Goal: Use online tool/utility: Utilize a website feature to perform a specific function

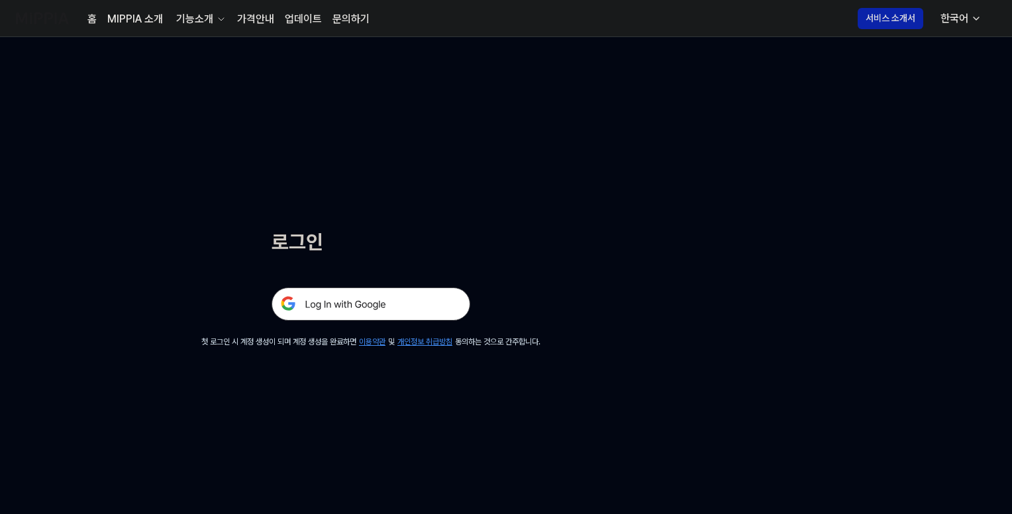
click at [369, 297] on img at bounding box center [370, 303] width 199 height 33
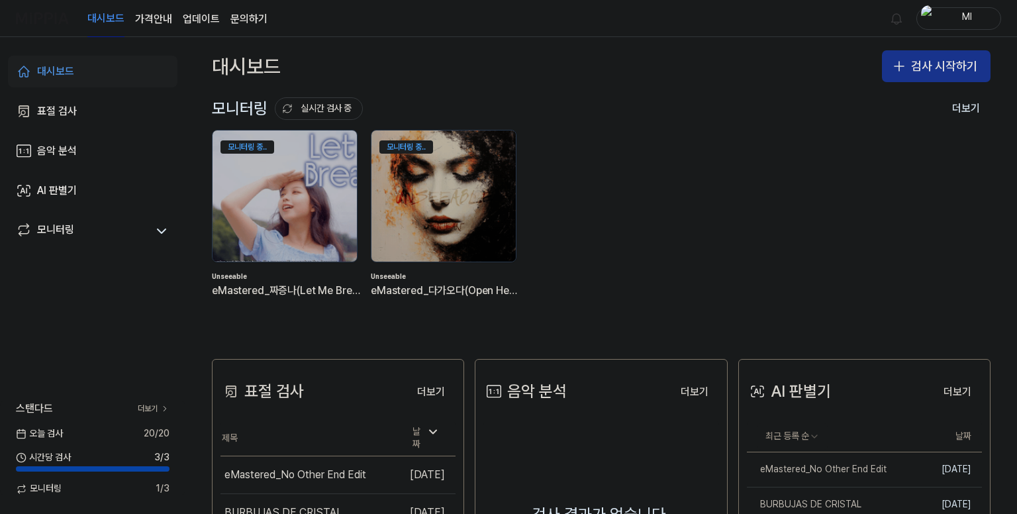
click at [935, 68] on button "검사 시작하기" at bounding box center [936, 66] width 109 height 32
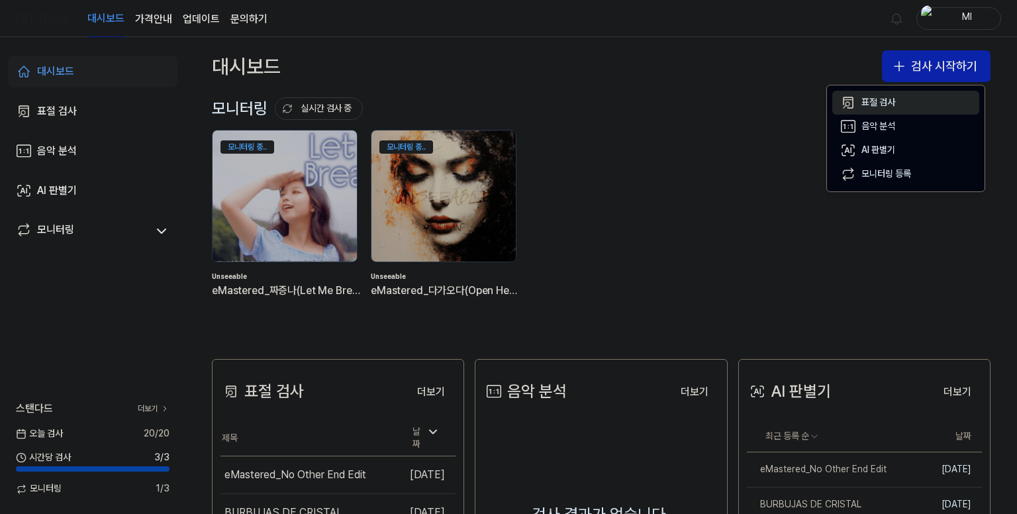
click at [875, 107] on div "표절 검사" at bounding box center [878, 102] width 34 height 13
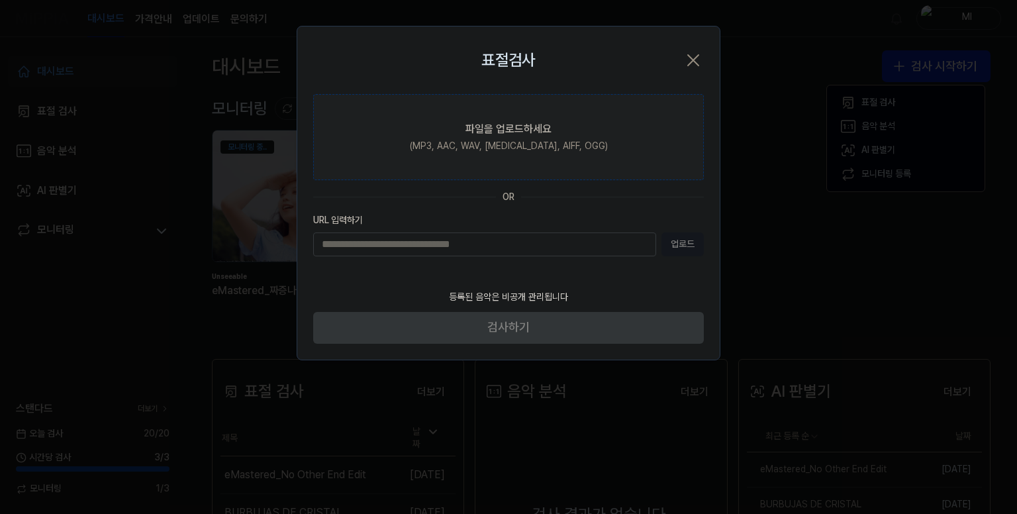
click at [520, 128] on div "파일을 업로드하세요" at bounding box center [508, 129] width 86 height 16
click at [0, 0] on input "파일을 업로드하세요 (MP3, AAC, WAV, FLAC, AIFF, OGG)" at bounding box center [0, 0] width 0 height 0
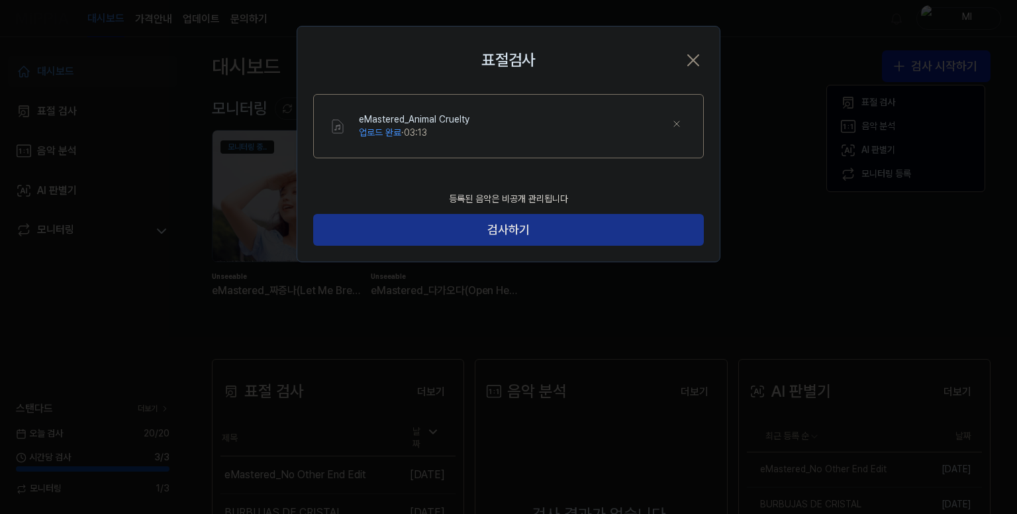
click at [597, 218] on button "검사하기" at bounding box center [508, 230] width 391 height 32
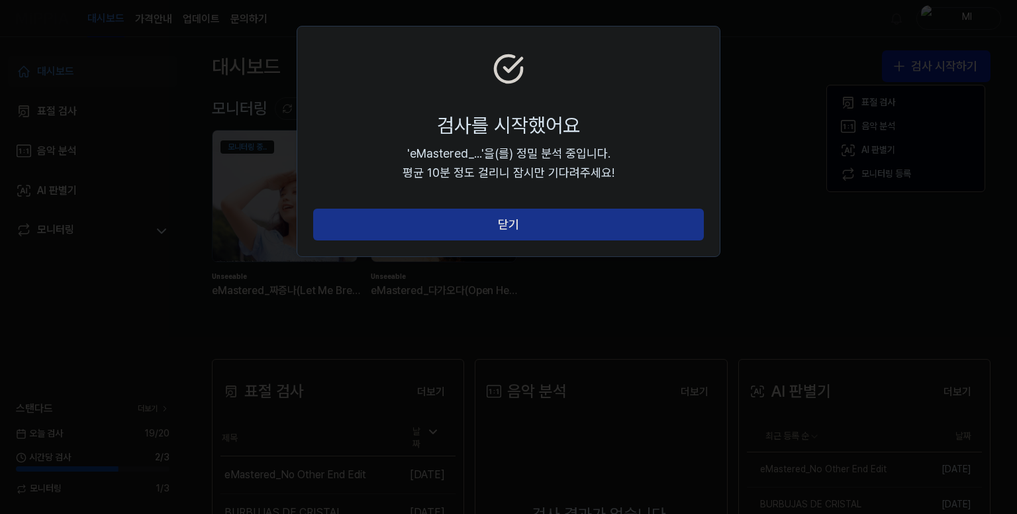
click at [543, 220] on button "닫기" at bounding box center [508, 225] width 391 height 32
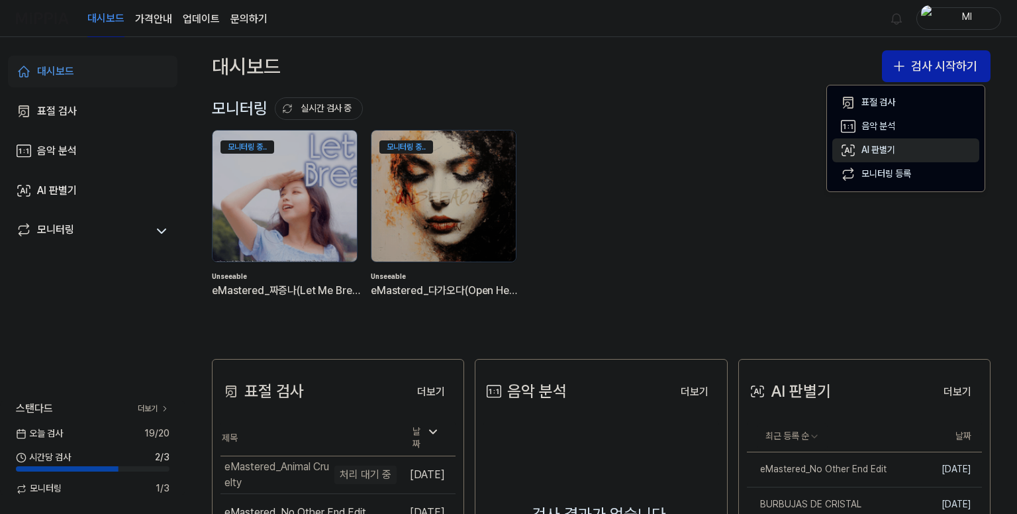
click at [879, 151] on div "AI 판별기" at bounding box center [878, 150] width 34 height 13
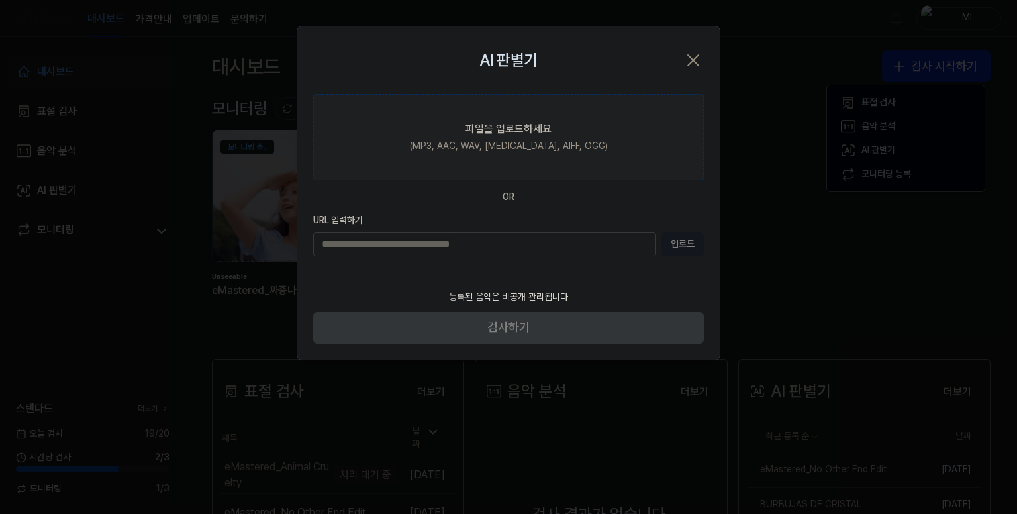
click at [499, 138] on label "파일을 업로드하세요 (MP3, AAC, WAV, FLAC, AIFF, OGG)" at bounding box center [508, 137] width 391 height 86
click at [0, 0] on input "파일을 업로드하세요 (MP3, AAC, WAV, FLAC, AIFF, OGG)" at bounding box center [0, 0] width 0 height 0
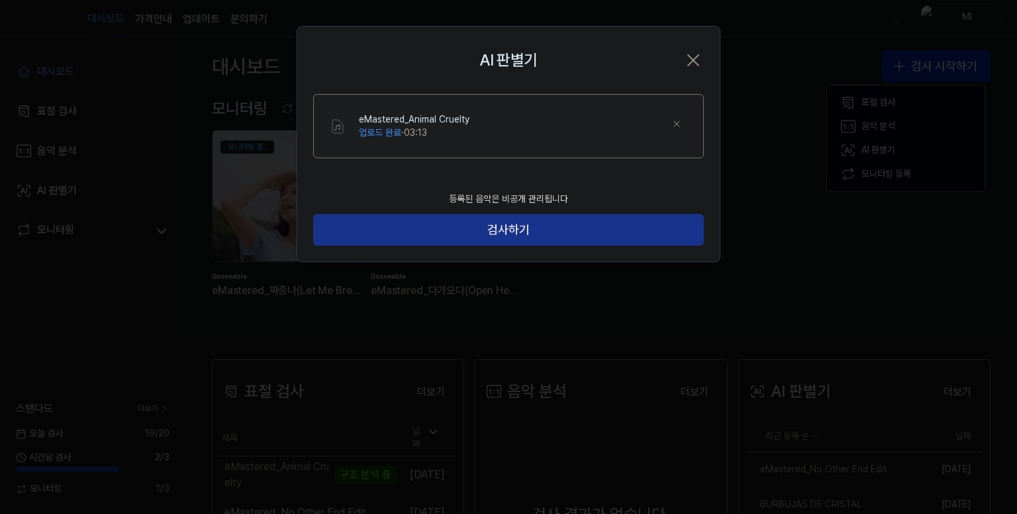
click at [642, 232] on button "검사하기" at bounding box center [508, 230] width 391 height 32
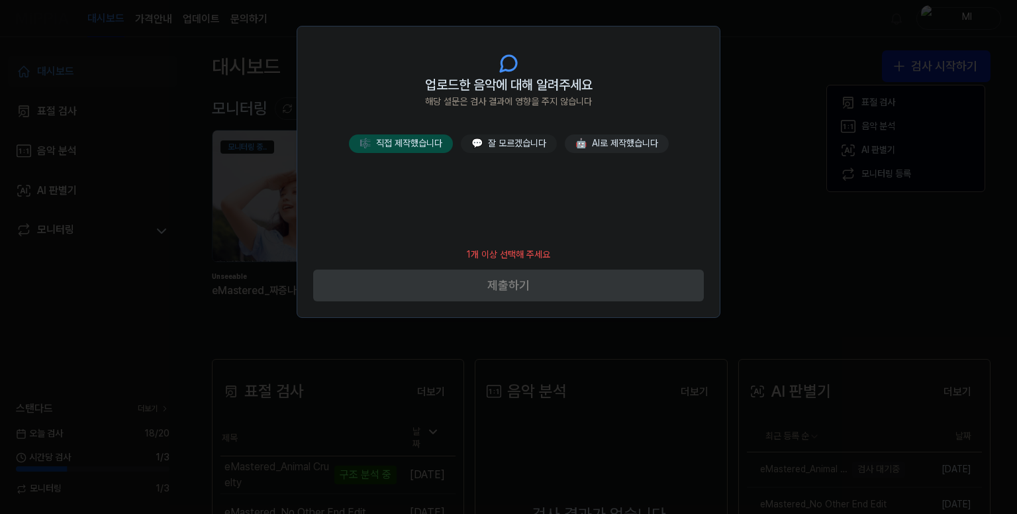
click at [408, 141] on button "🎼 직접 제작했습니다" at bounding box center [401, 143] width 104 height 19
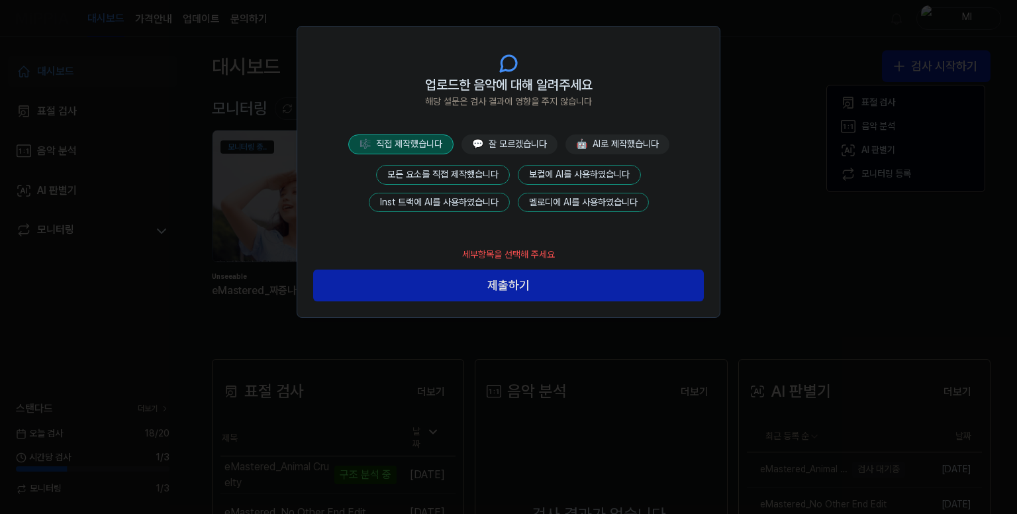
click at [445, 171] on button "모든 요소를 직접 제작했습니다" at bounding box center [443, 175] width 134 height 20
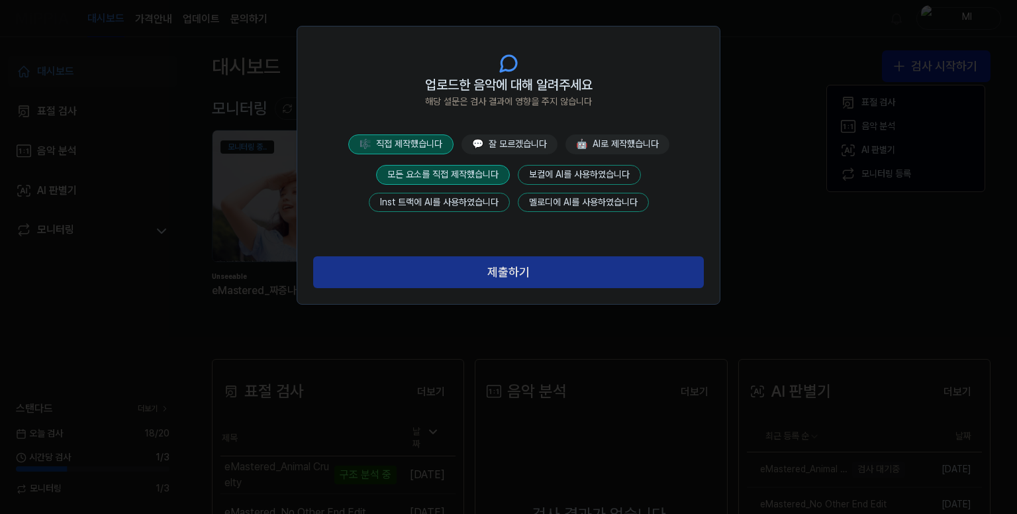
click at [500, 270] on button "제출하기" at bounding box center [508, 272] width 391 height 32
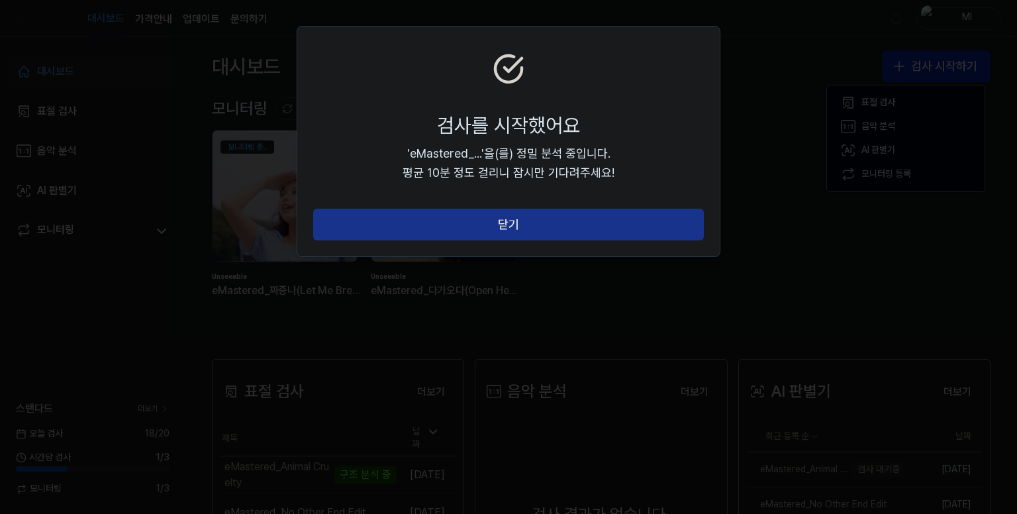
click at [517, 215] on button "닫기" at bounding box center [508, 225] width 391 height 32
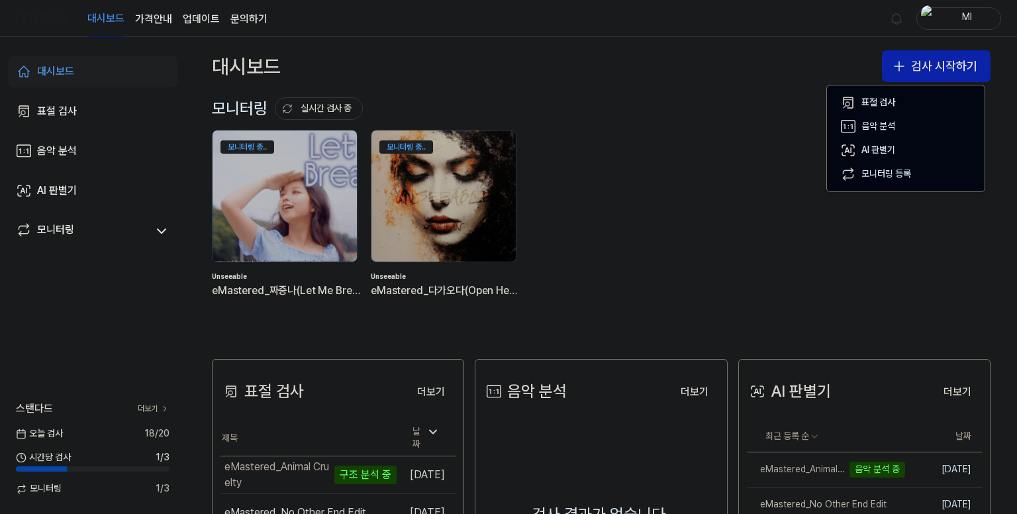
click at [673, 181] on div "모니터링 중.. Unseeable eMastered_짜증나(Let Me Breathe) 모니터링 중.. Unseeable eMastered_다…" at bounding box center [590, 224] width 779 height 189
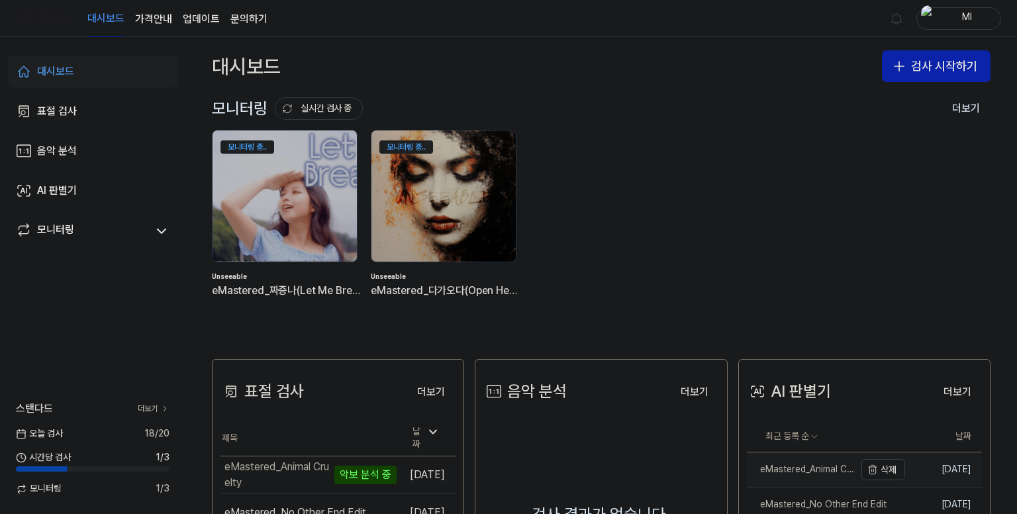
click at [810, 467] on div "eMastered_Animal Cruelty" at bounding box center [801, 469] width 108 height 13
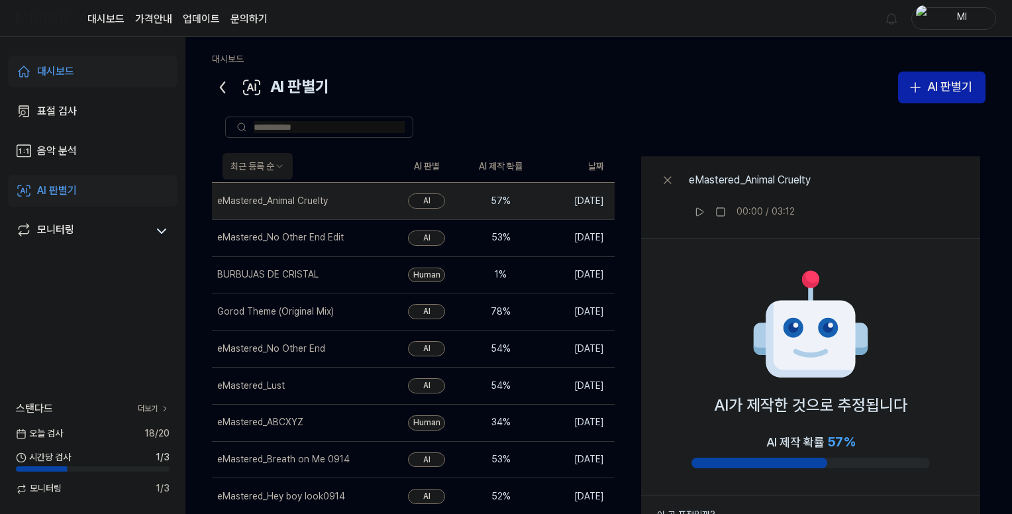
click at [220, 85] on icon at bounding box center [222, 87] width 21 height 21
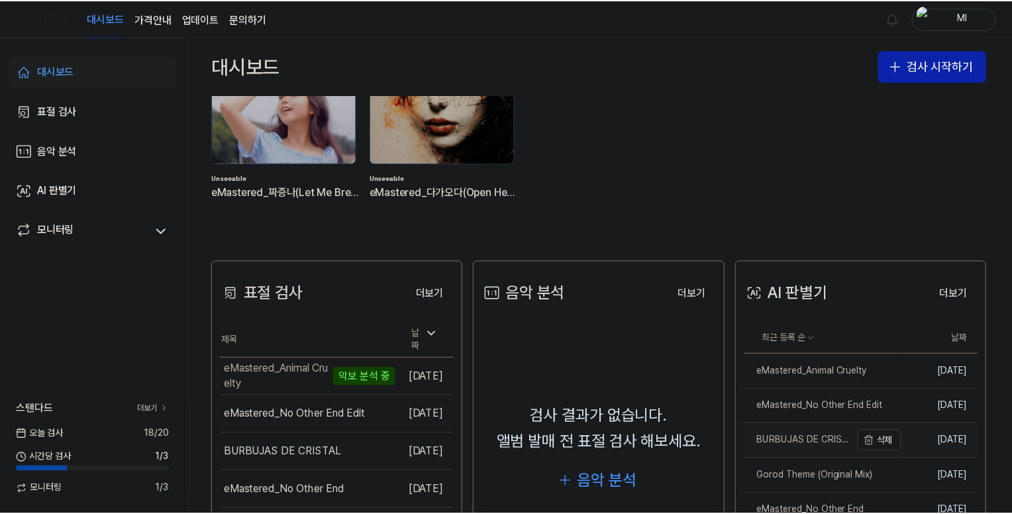
scroll to position [265, 0]
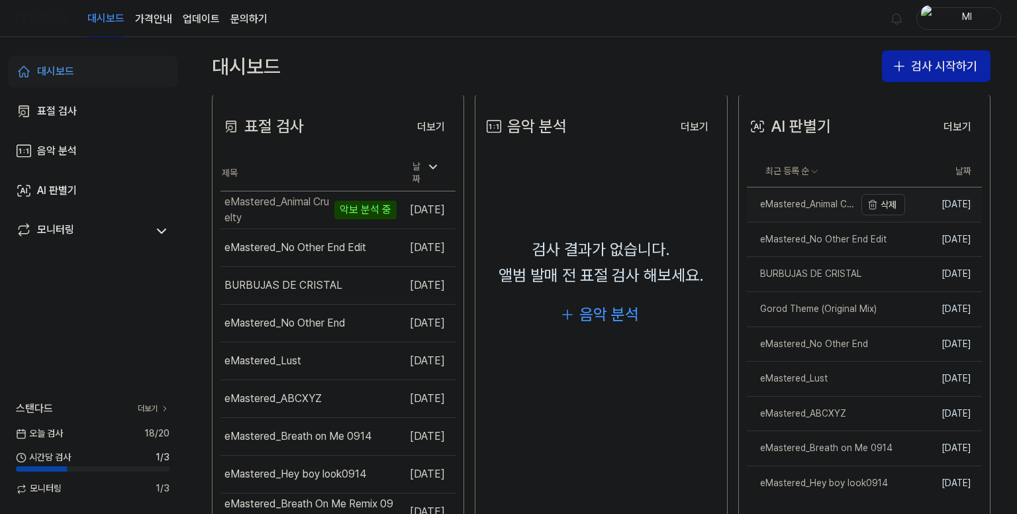
click at [810, 201] on div "eMastered_Animal Cruelty" at bounding box center [801, 204] width 108 height 13
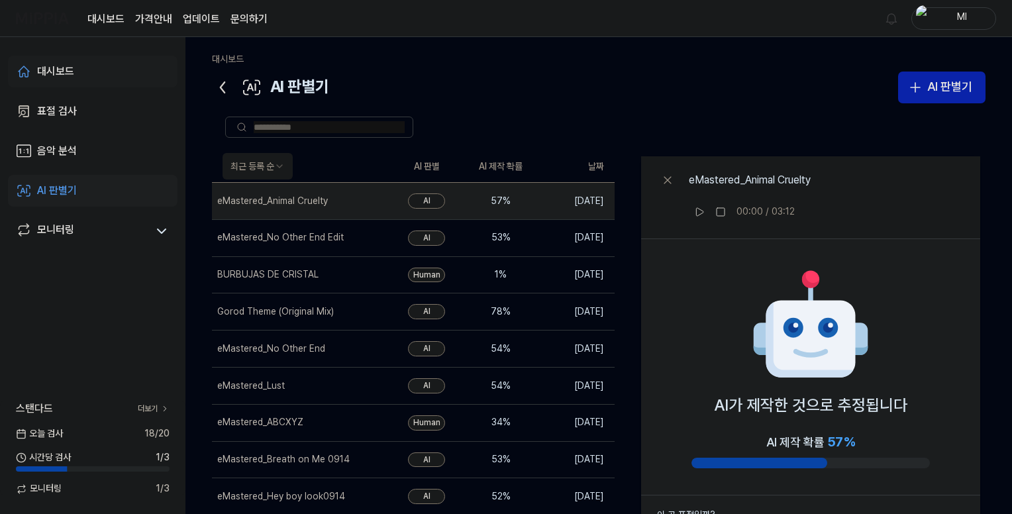
click at [66, 71] on div "대시보드" at bounding box center [55, 72] width 37 height 16
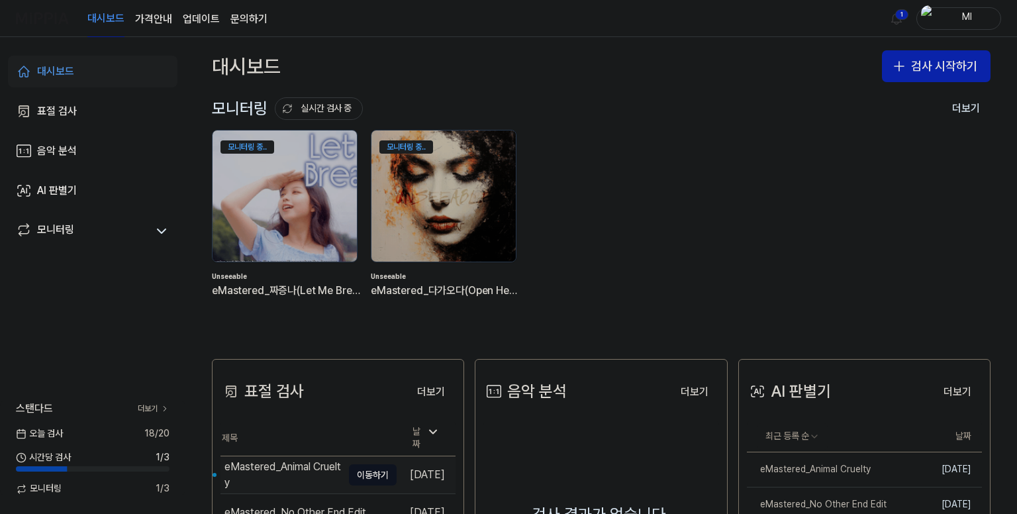
click at [289, 473] on div "eMastered_Animal Cruelty" at bounding box center [283, 475] width 118 height 32
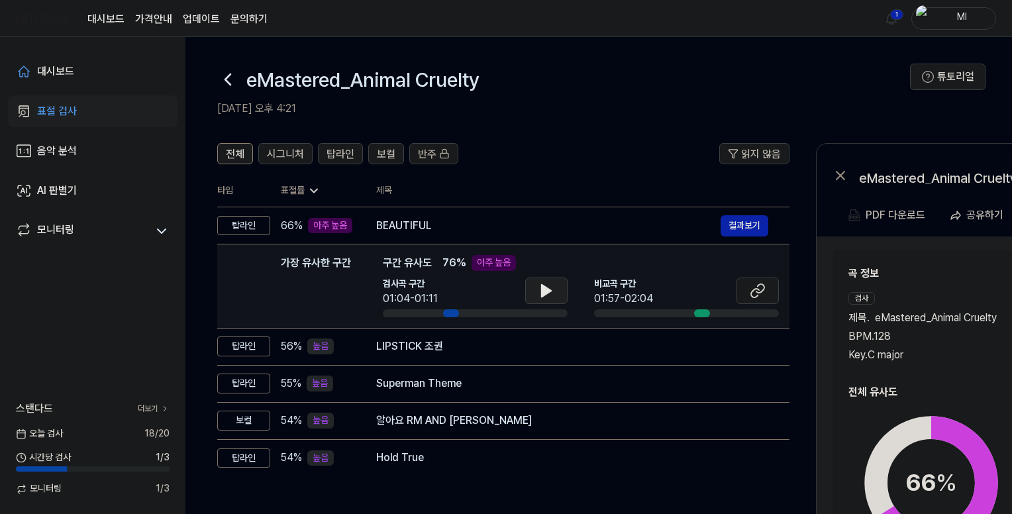
click at [556, 286] on button at bounding box center [546, 290] width 42 height 26
click at [758, 294] on icon at bounding box center [757, 291] width 16 height 16
click at [546, 289] on icon at bounding box center [546, 291] width 9 height 12
click at [546, 292] on icon at bounding box center [546, 291] width 16 height 16
click at [551, 292] on icon at bounding box center [546, 291] width 16 height 16
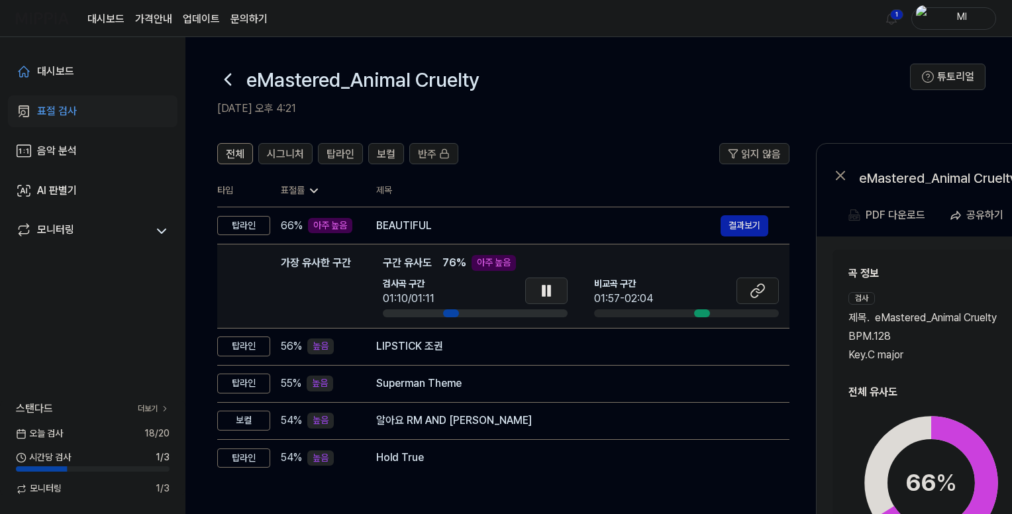
click at [549, 293] on icon at bounding box center [549, 290] width 3 height 11
click at [749, 295] on icon at bounding box center [757, 291] width 16 height 16
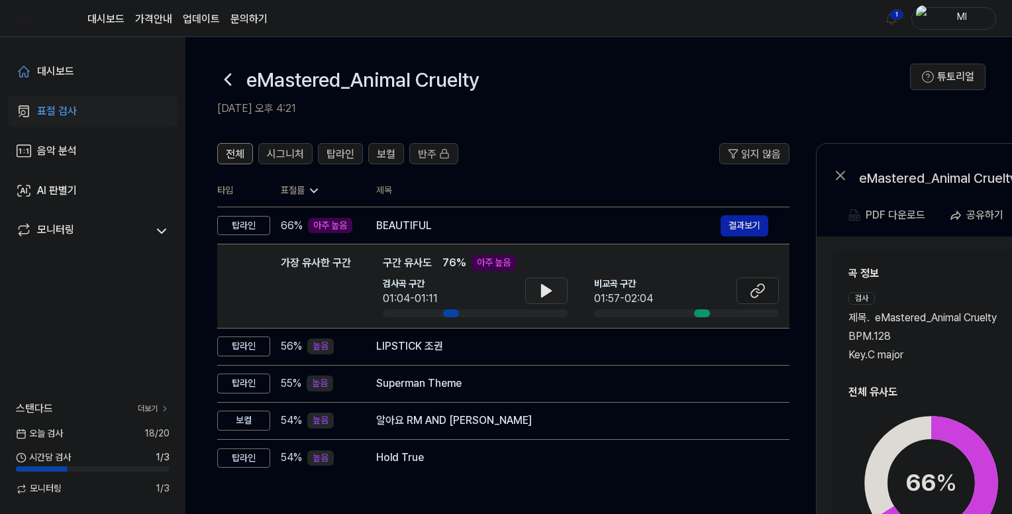
click at [963, 326] on div "제목 . eMastered_Animal Cruelty BPM. 128 Key. C major" at bounding box center [931, 336] width 166 height 53
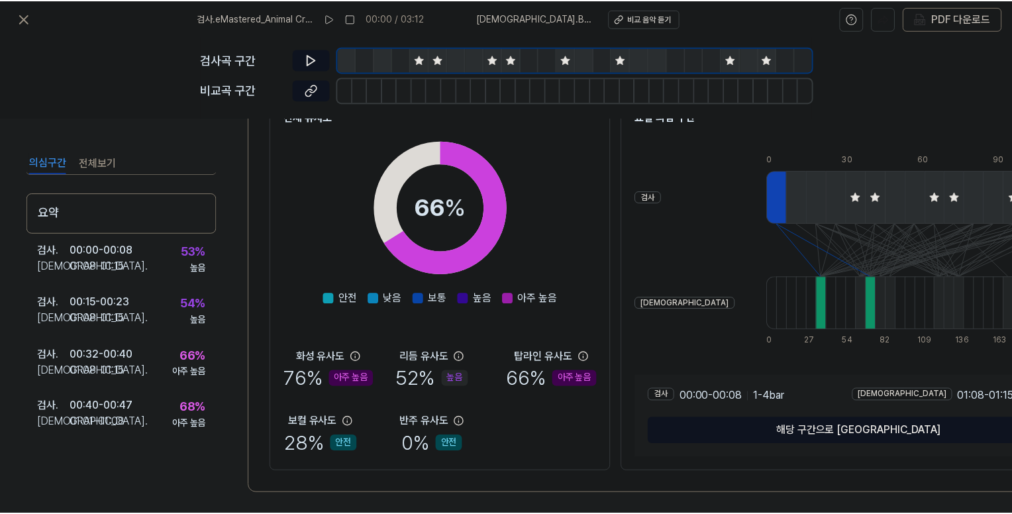
scroll to position [193, 0]
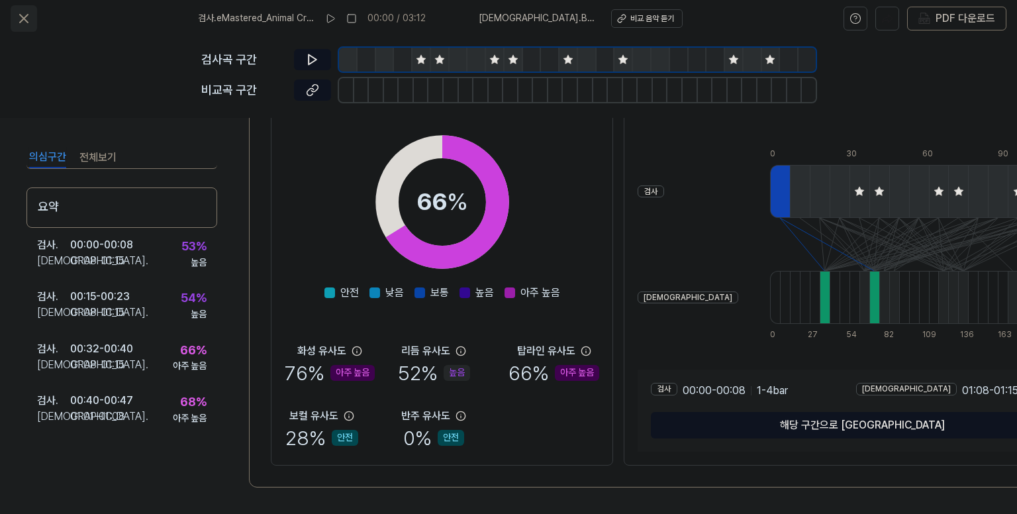
click at [24, 19] on icon at bounding box center [24, 19] width 8 height 8
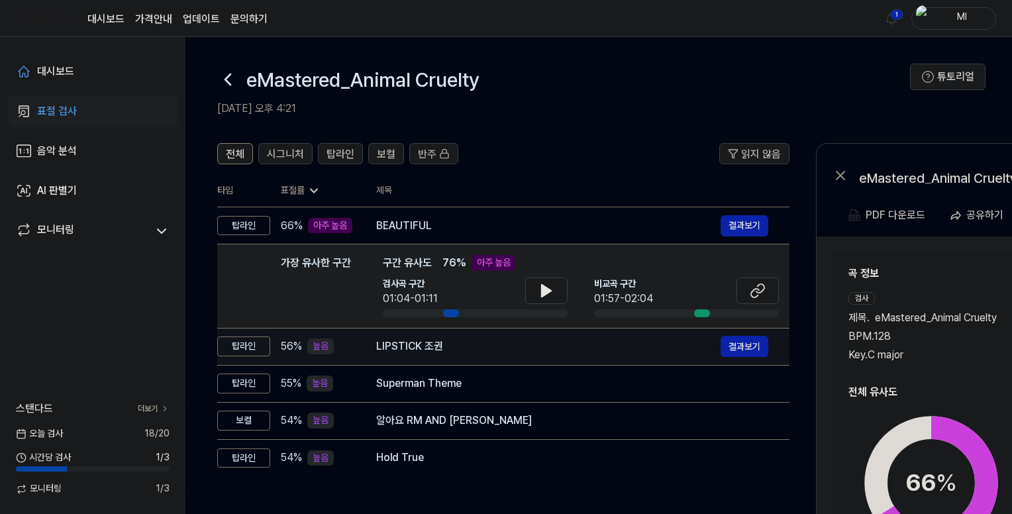
click at [445, 343] on div "LIPSTICK 조권" at bounding box center [548, 346] width 344 height 16
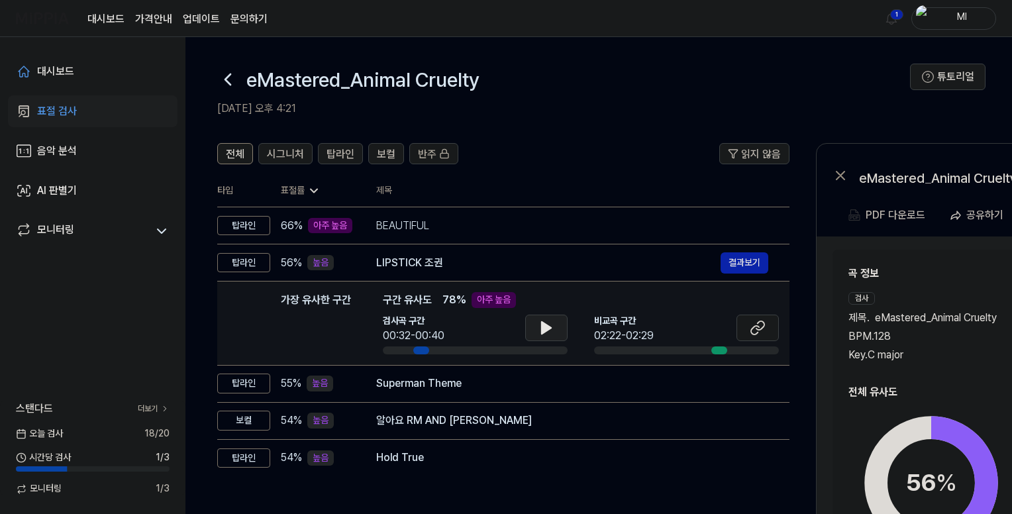
click at [548, 329] on icon at bounding box center [546, 328] width 9 height 12
click at [768, 339] on button at bounding box center [757, 327] width 42 height 26
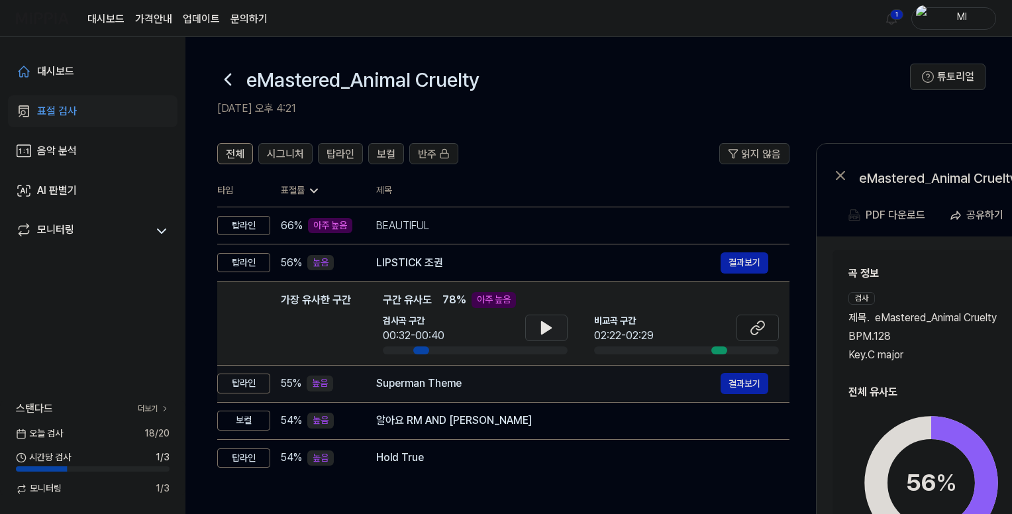
click at [471, 389] on div "Superman Theme" at bounding box center [548, 383] width 344 height 16
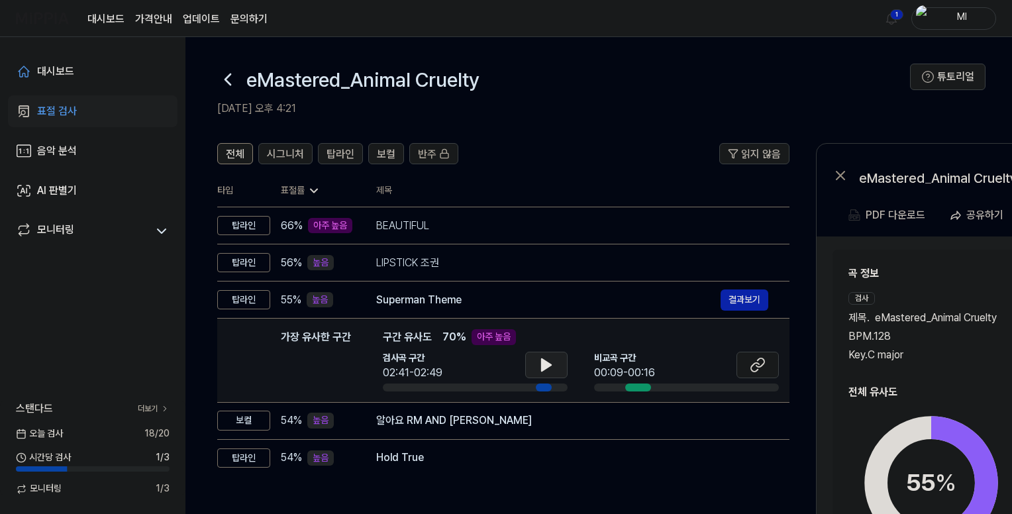
click at [548, 363] on icon at bounding box center [546, 365] width 9 height 12
click at [752, 366] on icon at bounding box center [757, 365] width 16 height 16
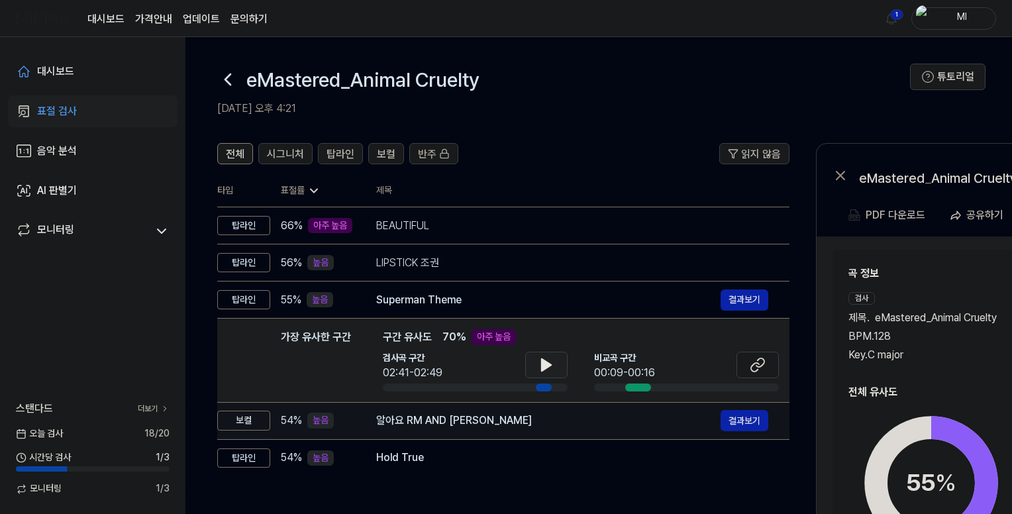
click at [493, 418] on div "알아요 RM AND JK" at bounding box center [548, 420] width 344 height 16
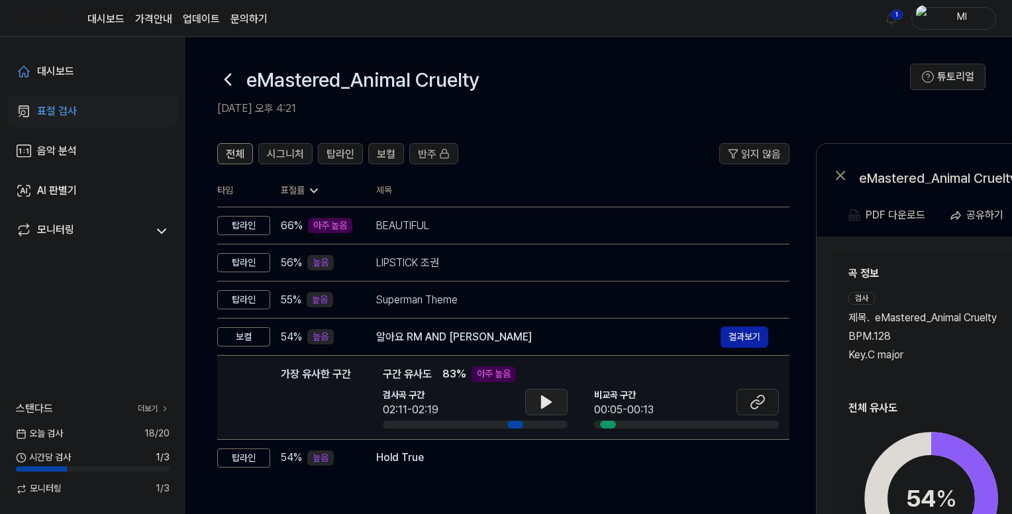
click at [548, 403] on icon at bounding box center [546, 402] width 9 height 12
click at [753, 403] on icon at bounding box center [757, 402] width 16 height 16
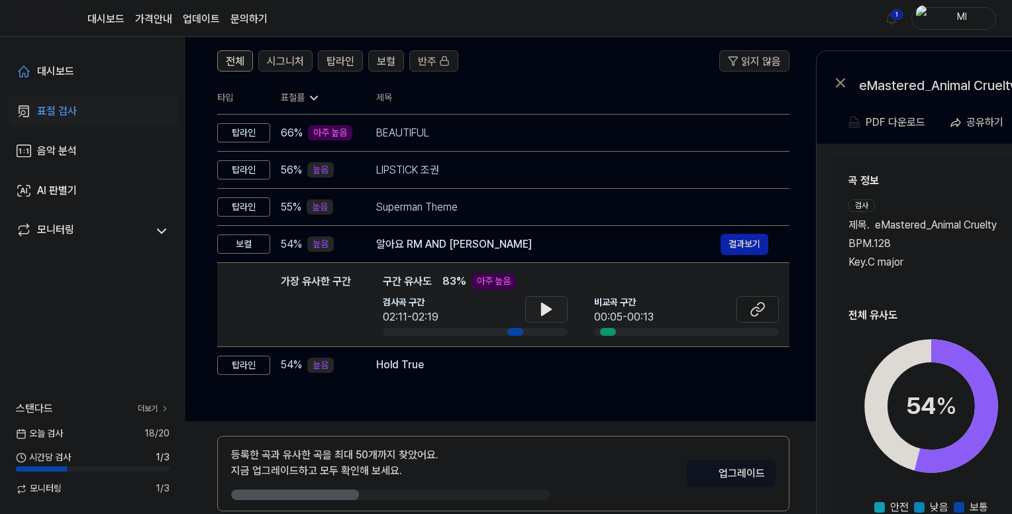
scroll to position [132, 0]
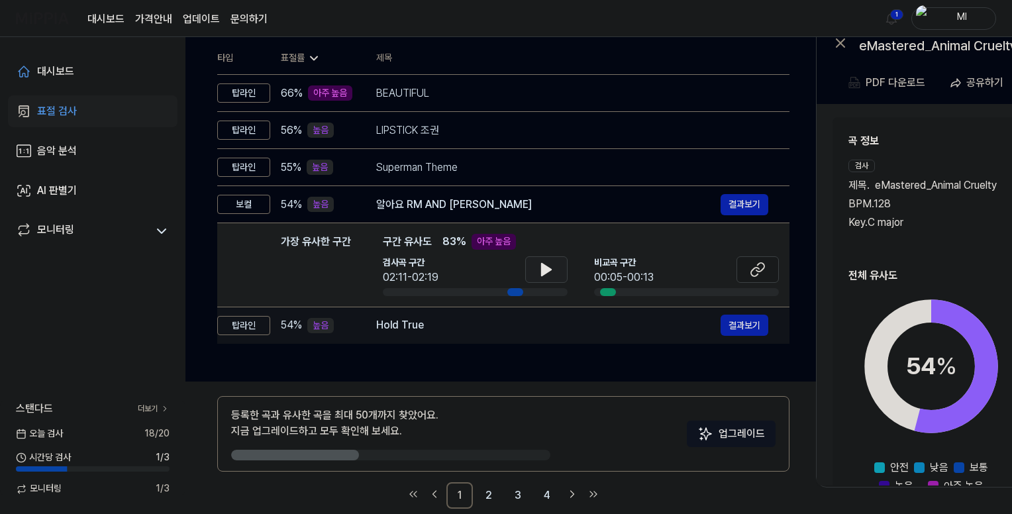
click at [463, 330] on div "Hold True" at bounding box center [548, 325] width 344 height 16
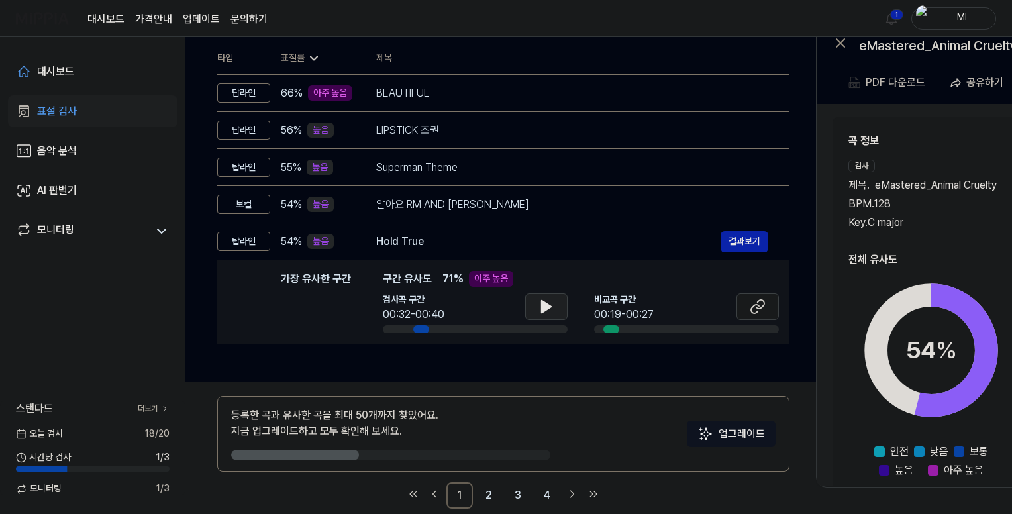
click at [545, 306] on icon at bounding box center [546, 307] width 9 height 12
click at [548, 306] on icon at bounding box center [549, 306] width 3 height 11
click at [752, 308] on icon at bounding box center [755, 309] width 8 height 9
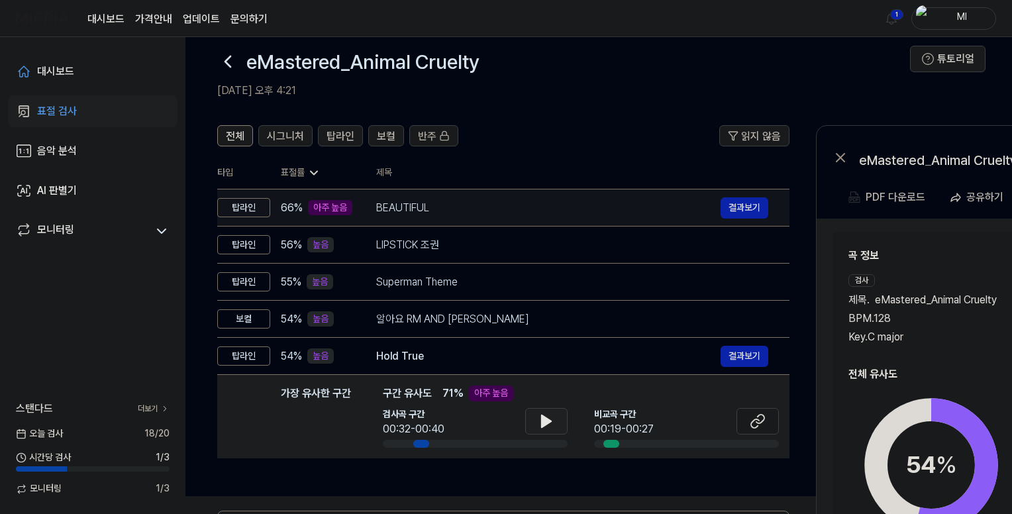
scroll to position [0, 0]
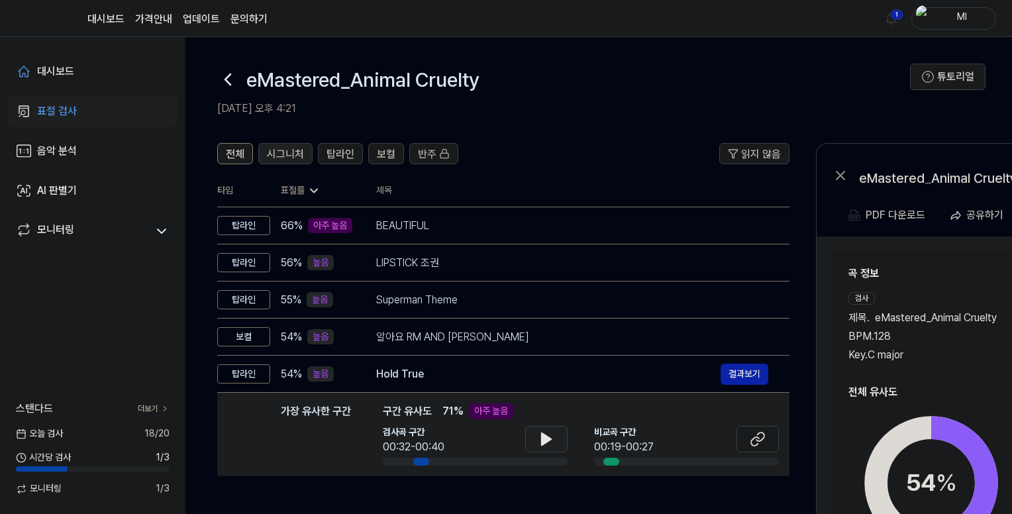
click at [282, 150] on span "시그니처" at bounding box center [285, 154] width 37 height 16
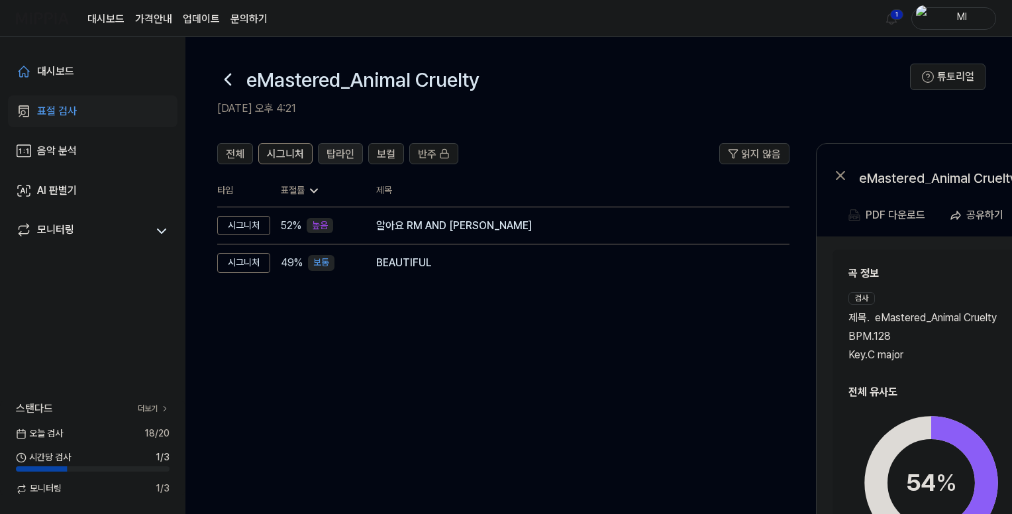
click at [339, 149] on span "탑라인" at bounding box center [340, 154] width 28 height 16
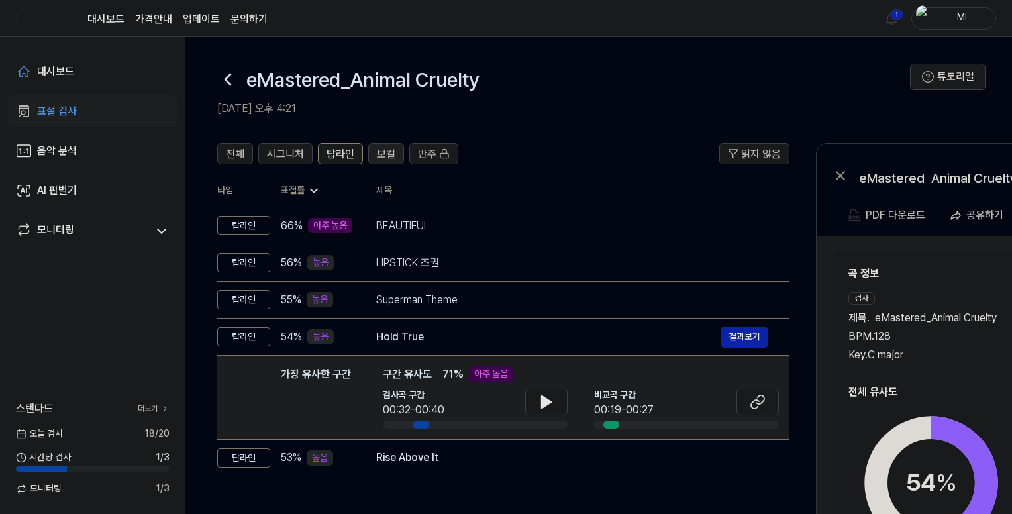
click at [385, 148] on span "보컬" at bounding box center [386, 154] width 19 height 16
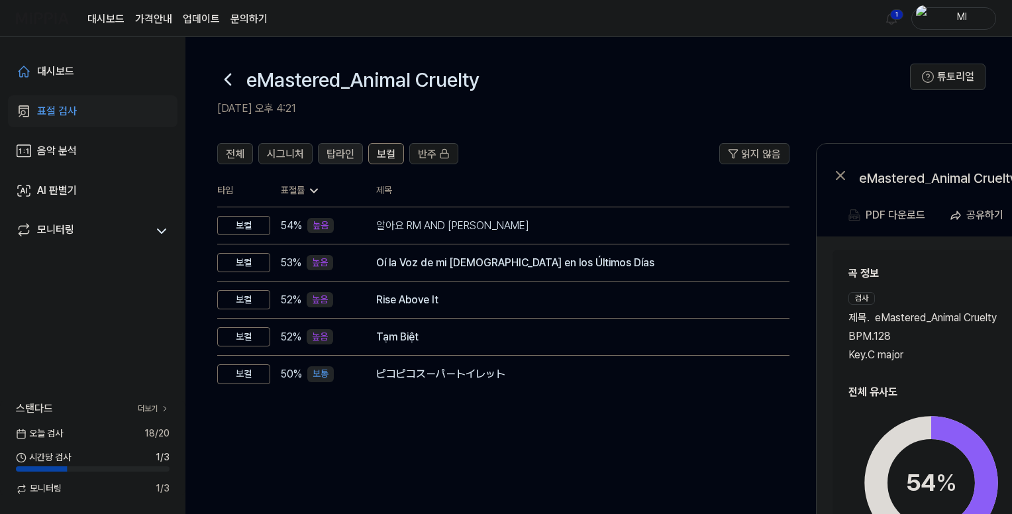
click at [347, 150] on span "탑라인" at bounding box center [340, 154] width 28 height 16
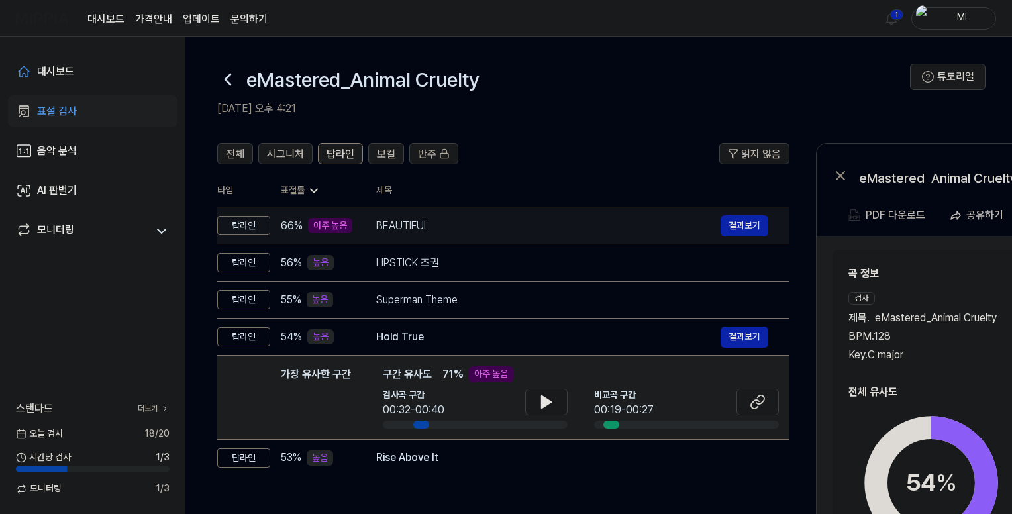
click at [519, 230] on div "BEAUTIFUL" at bounding box center [548, 226] width 344 height 16
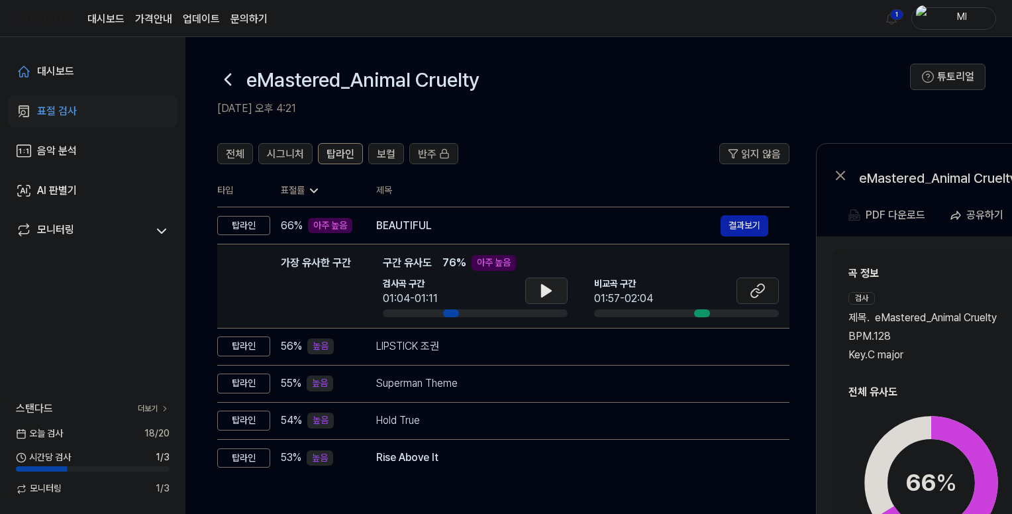
click at [551, 289] on icon at bounding box center [546, 291] width 16 height 16
click at [548, 290] on icon at bounding box center [549, 290] width 3 height 11
click at [760, 292] on icon at bounding box center [760, 288] width 8 height 9
click at [759, 287] on icon at bounding box center [757, 291] width 16 height 16
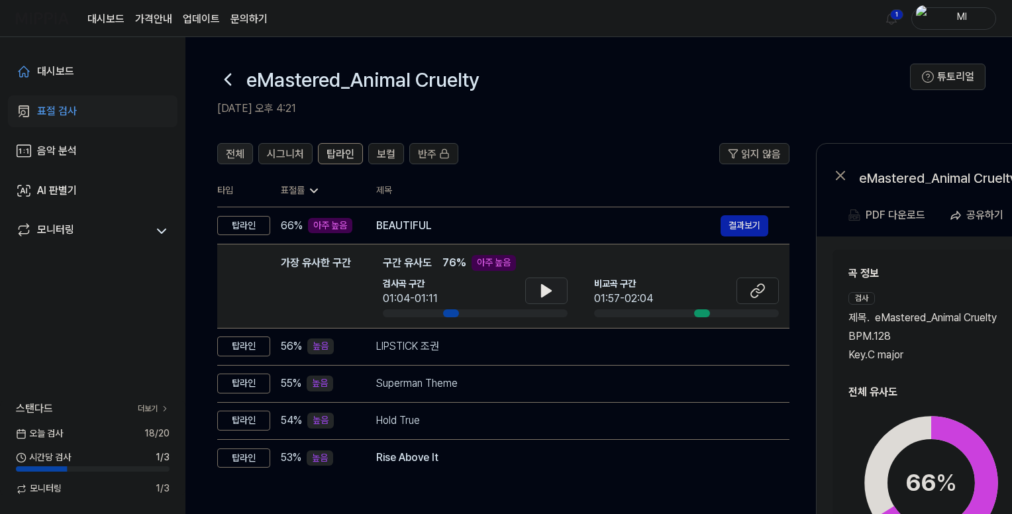
click at [238, 146] on span "전체" at bounding box center [235, 154] width 19 height 16
click at [538, 295] on icon at bounding box center [546, 291] width 16 height 16
click at [543, 291] on icon at bounding box center [543, 290] width 3 height 11
